Goal: Navigation & Orientation: Find specific page/section

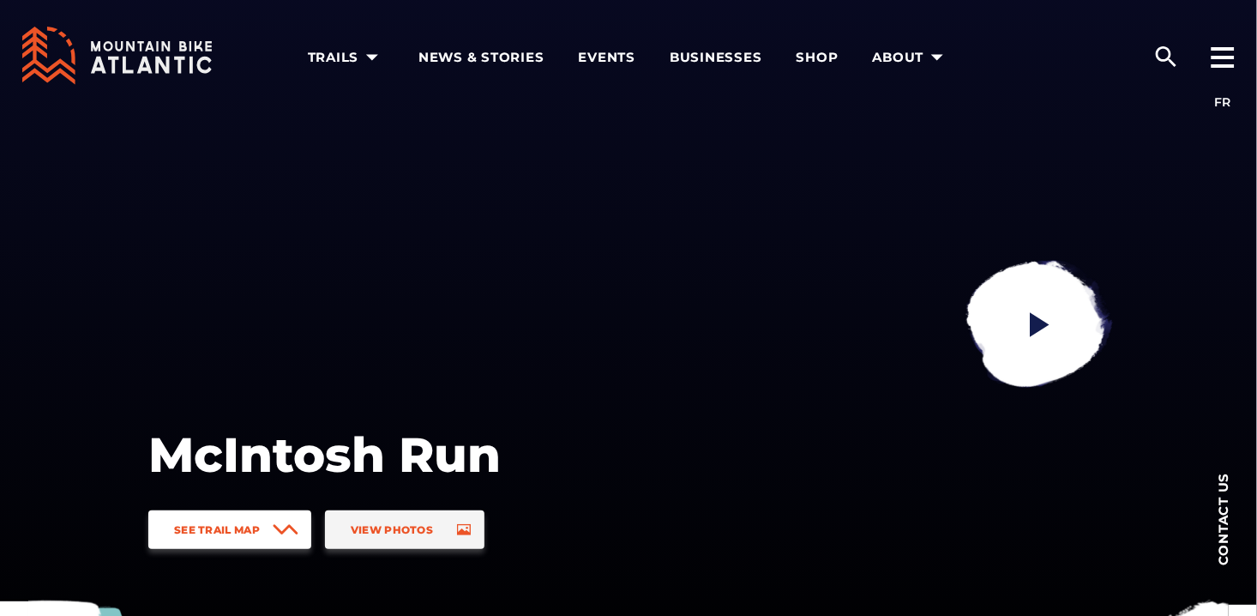
click at [262, 524] on link "See Trail Map" at bounding box center [229, 529] width 163 height 39
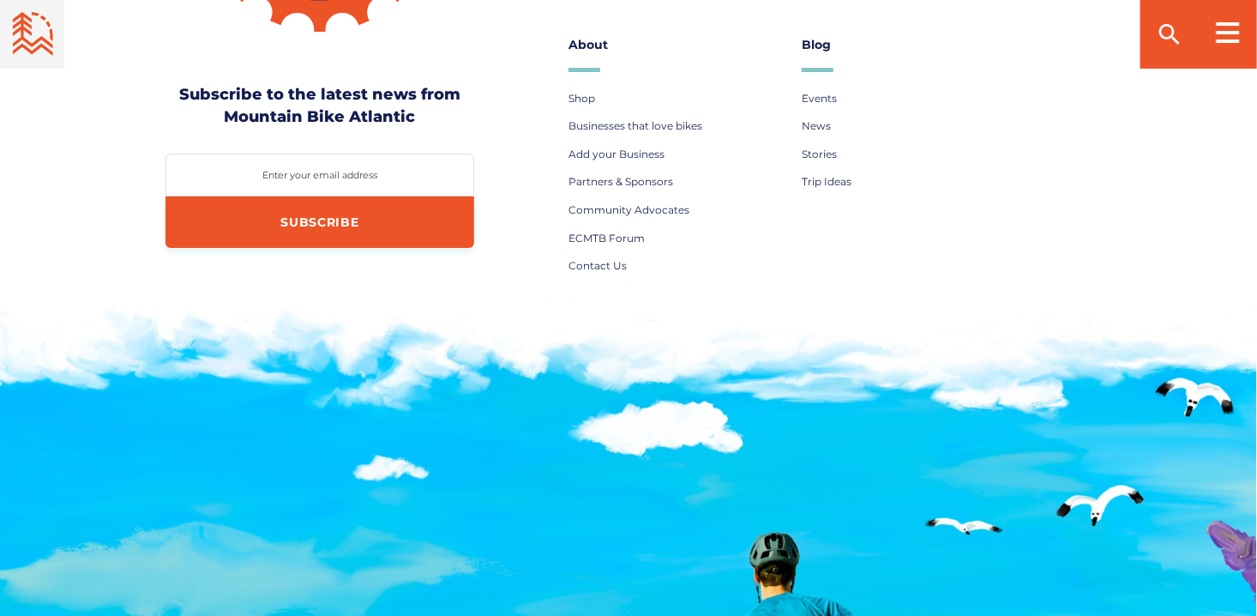
scroll to position [6125, 0]
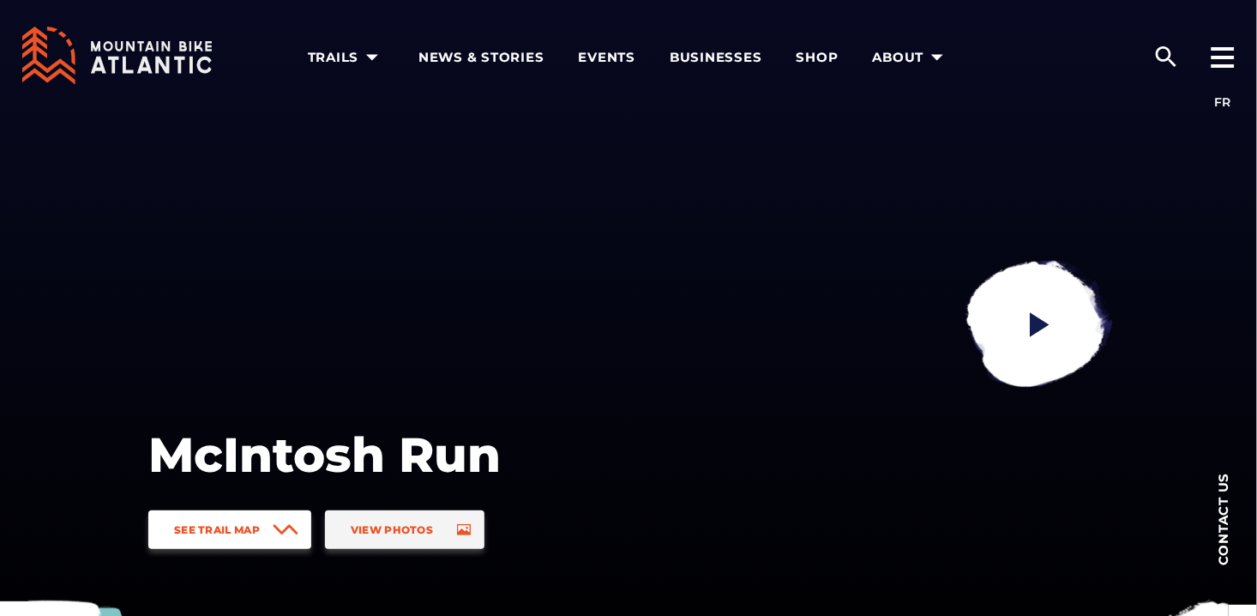
click at [213, 526] on span "See Trail Map" at bounding box center [217, 529] width 86 height 13
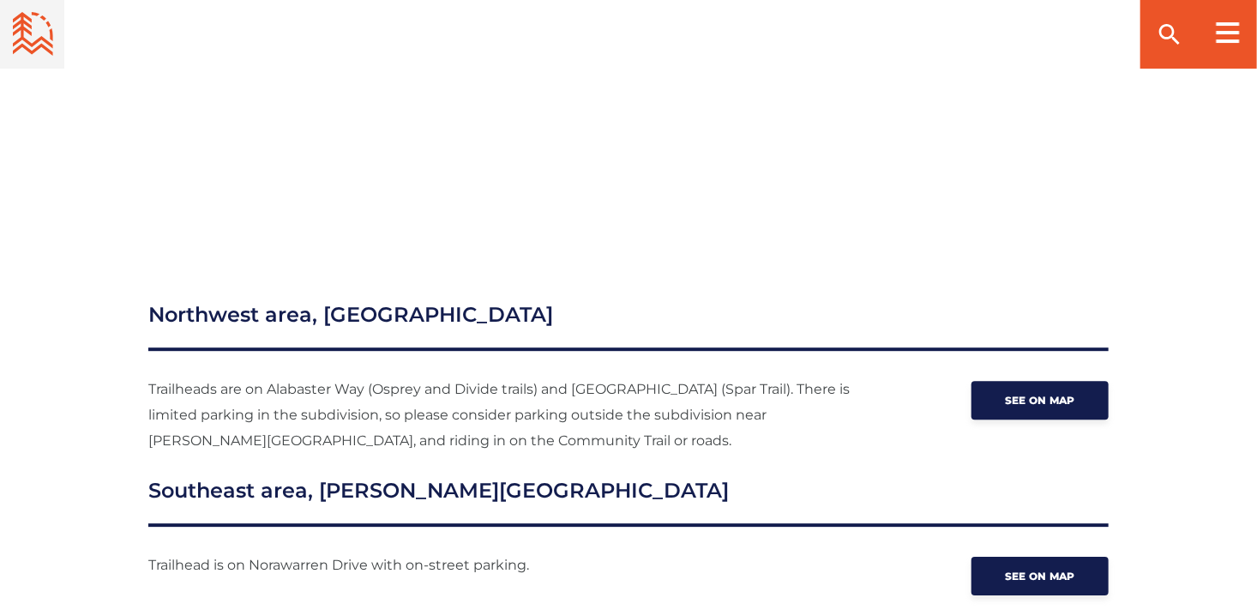
scroll to position [2332, 0]
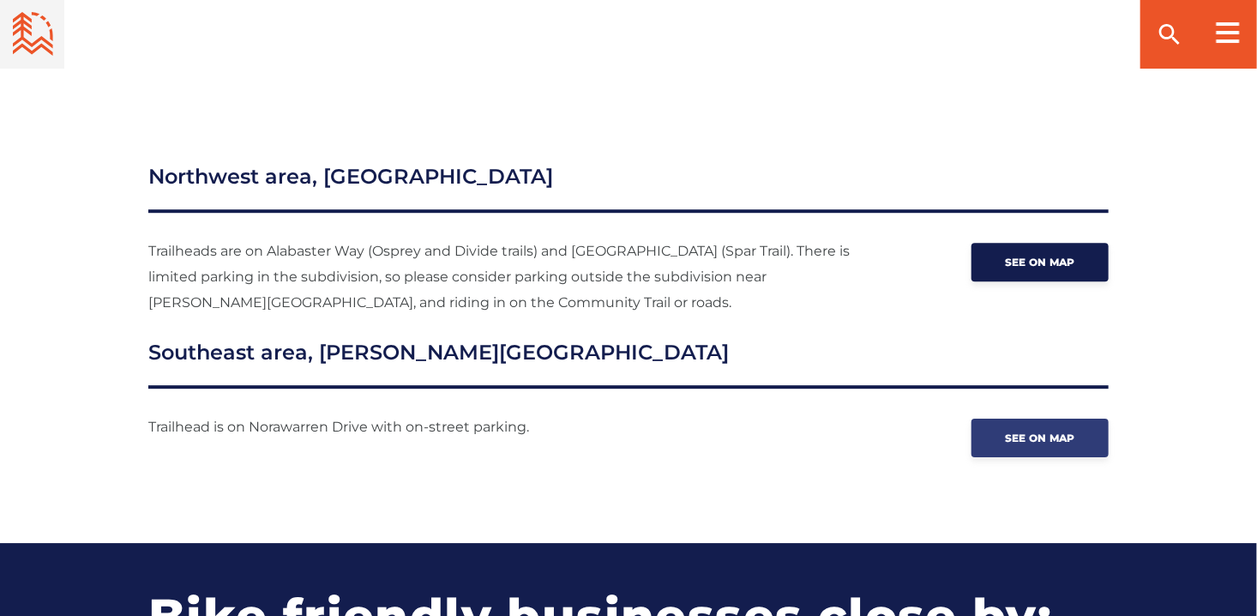
click at [1037, 431] on span "See on map" at bounding box center [1040, 437] width 70 height 13
